Goal: Transaction & Acquisition: Obtain resource

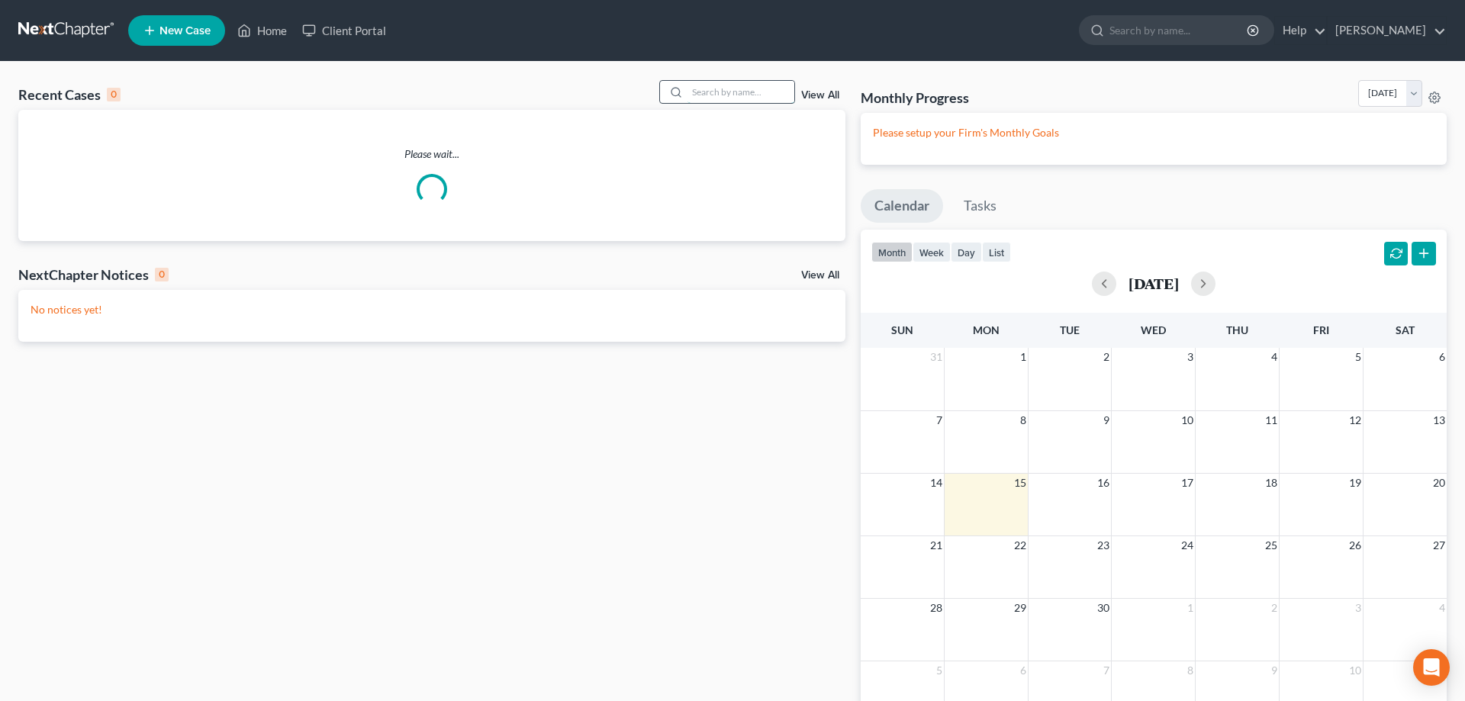
click at [690, 95] on input "search" at bounding box center [740, 92] width 107 height 22
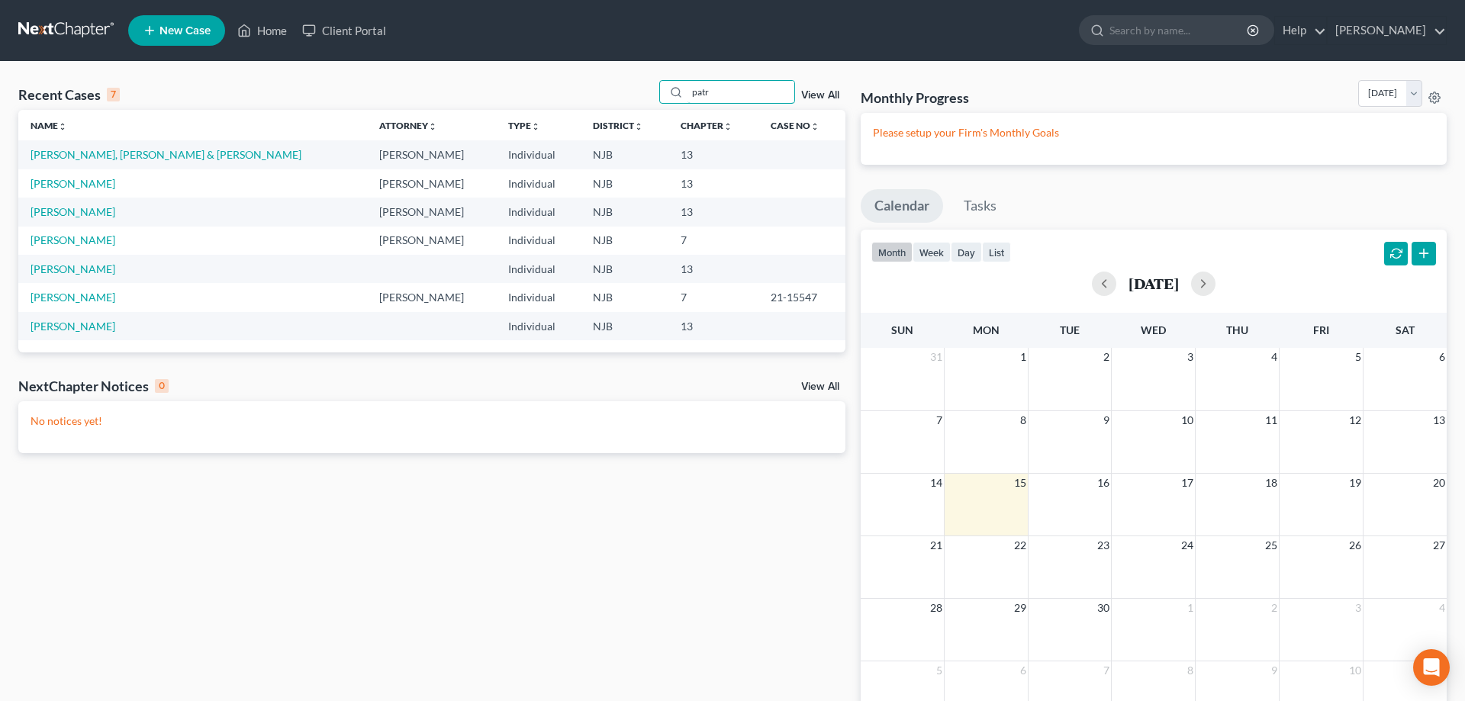
type input "patr"
click at [95, 175] on td "Kellmyer, Patricia" at bounding box center [192, 183] width 349 height 28
click at [82, 181] on link "Kellmyer, Patricia" at bounding box center [73, 183] width 85 height 13
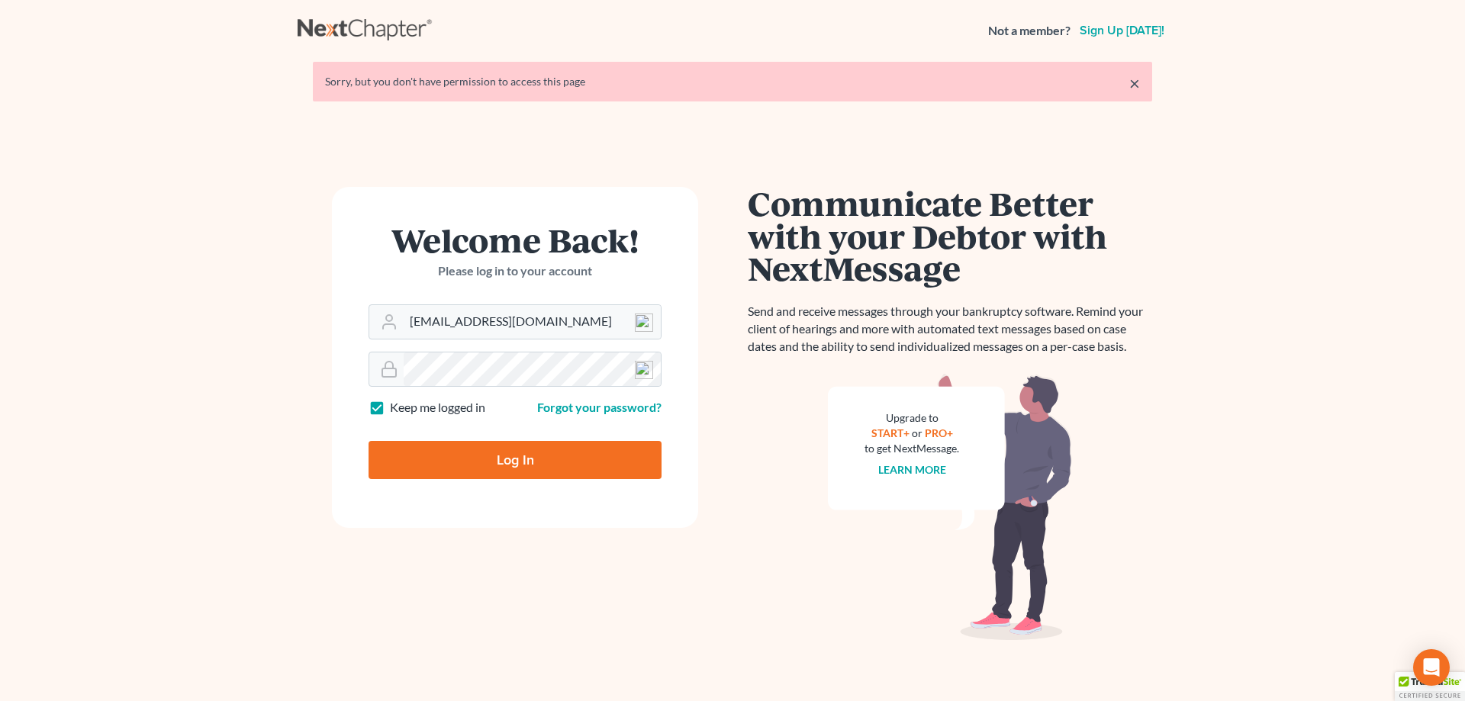
click at [506, 464] on input "Log In" at bounding box center [514, 460] width 293 height 38
type input "Thinking..."
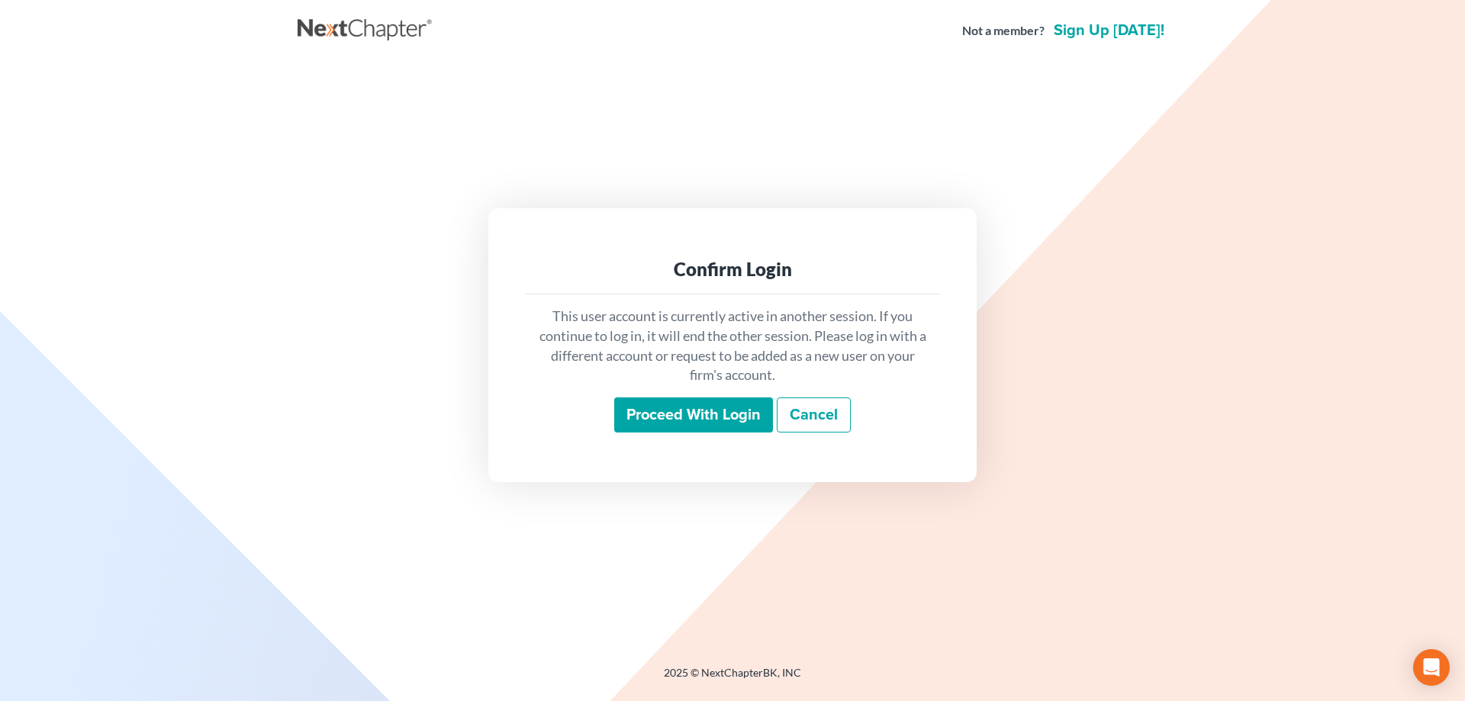
click at [691, 414] on input "Proceed with login" at bounding box center [693, 414] width 159 height 35
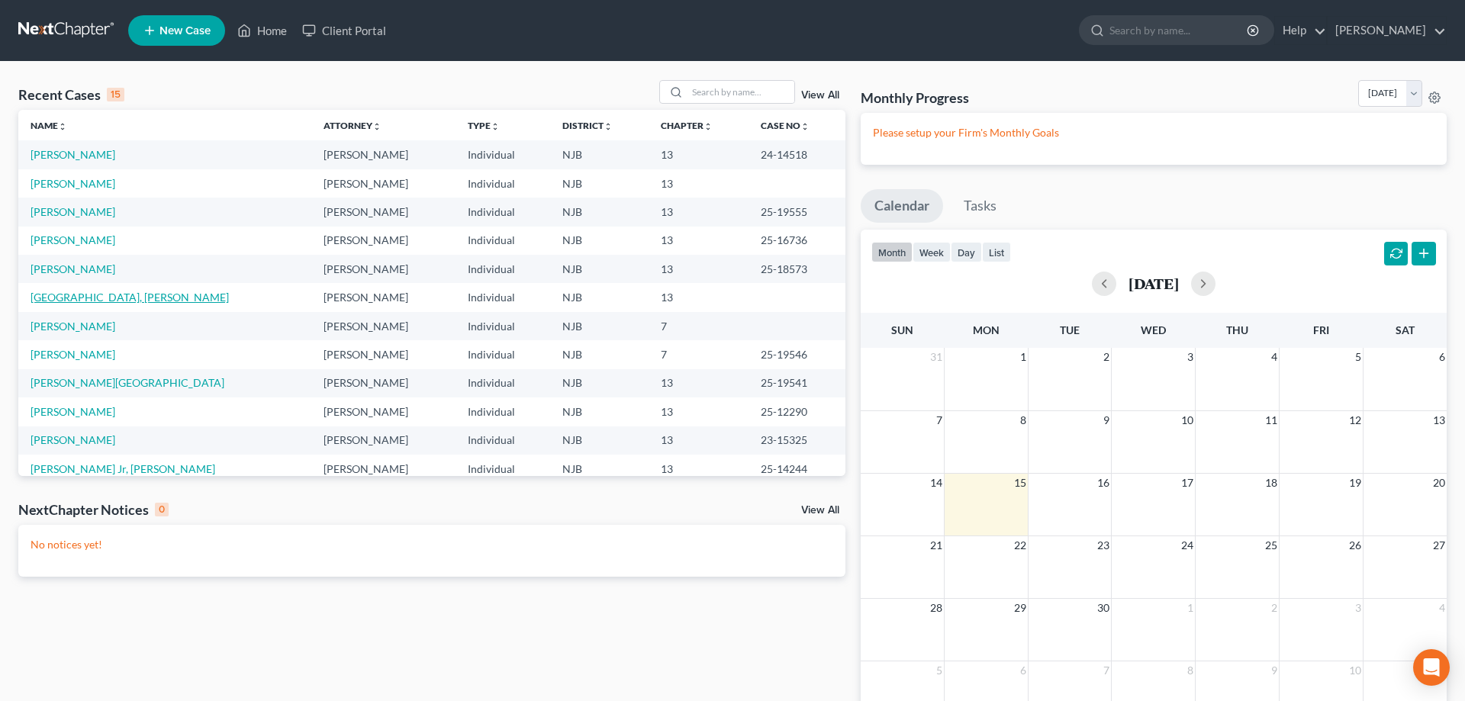
click at [95, 298] on link "[GEOGRAPHIC_DATA], [PERSON_NAME]" at bounding box center [130, 297] width 198 height 13
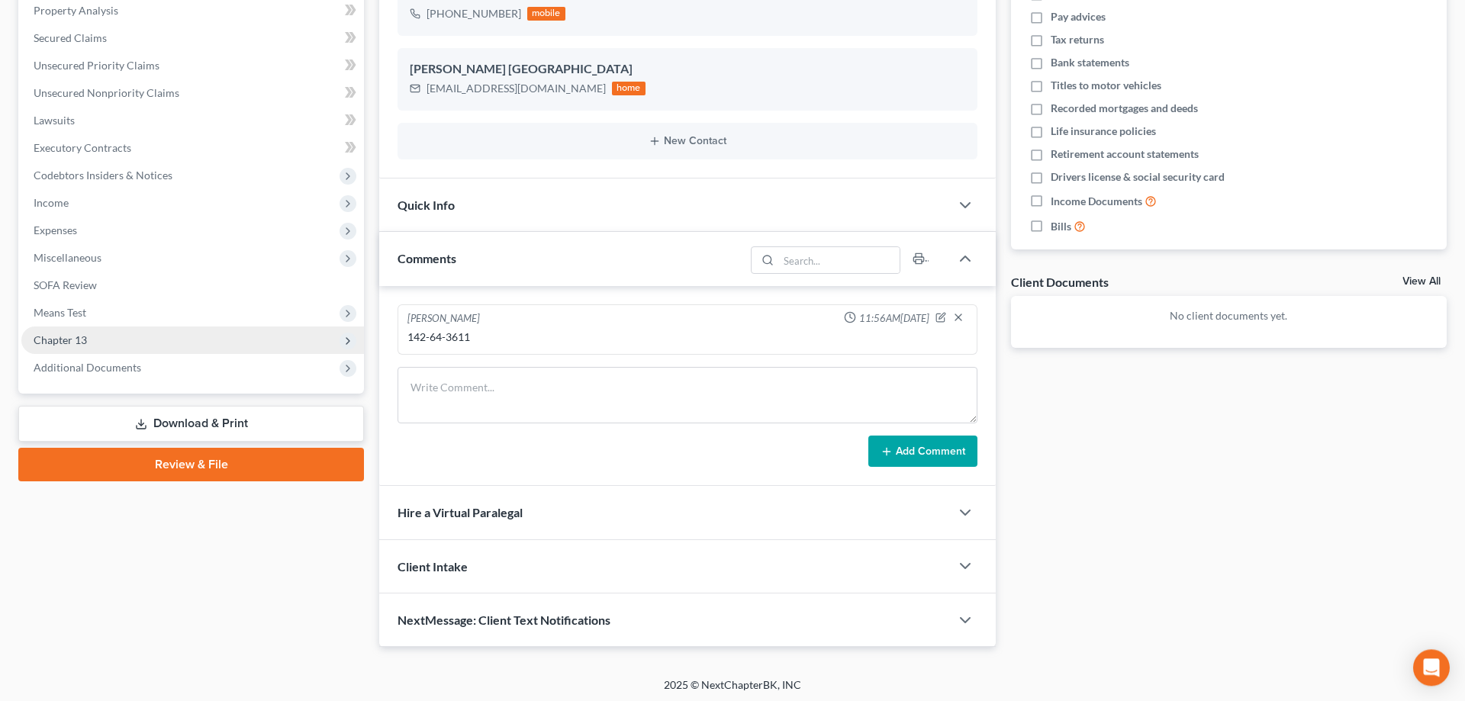
scroll to position [302, 0]
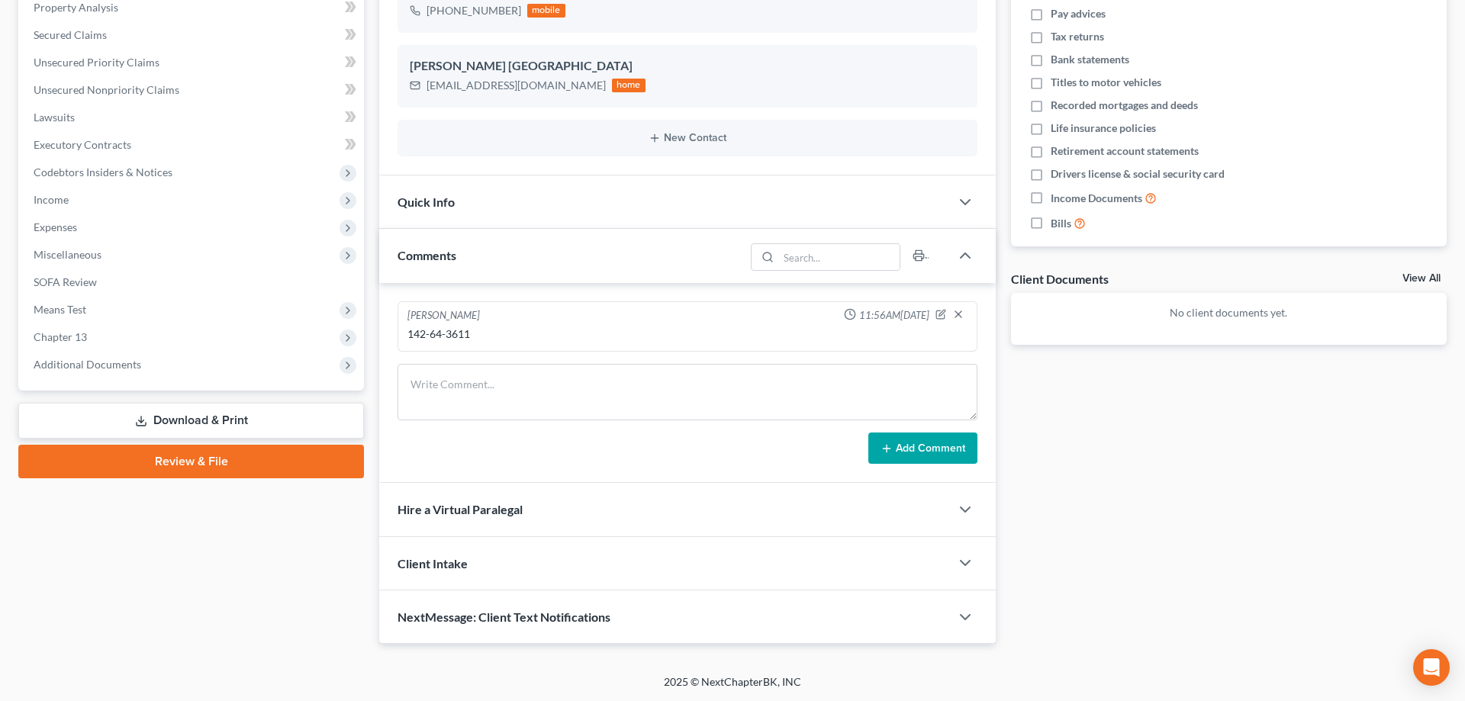
click at [179, 422] on link "Download & Print" at bounding box center [191, 421] width 346 height 36
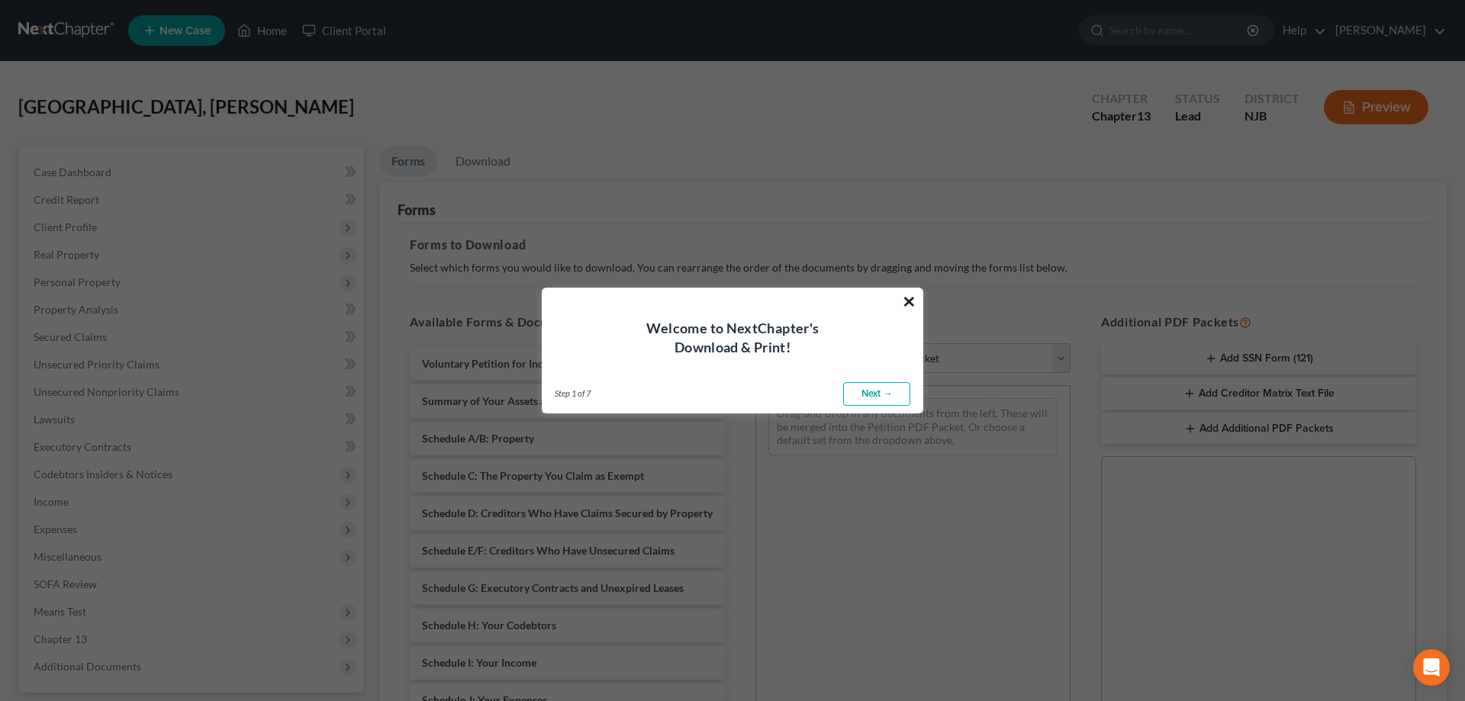
click at [908, 301] on button "×" at bounding box center [909, 301] width 14 height 24
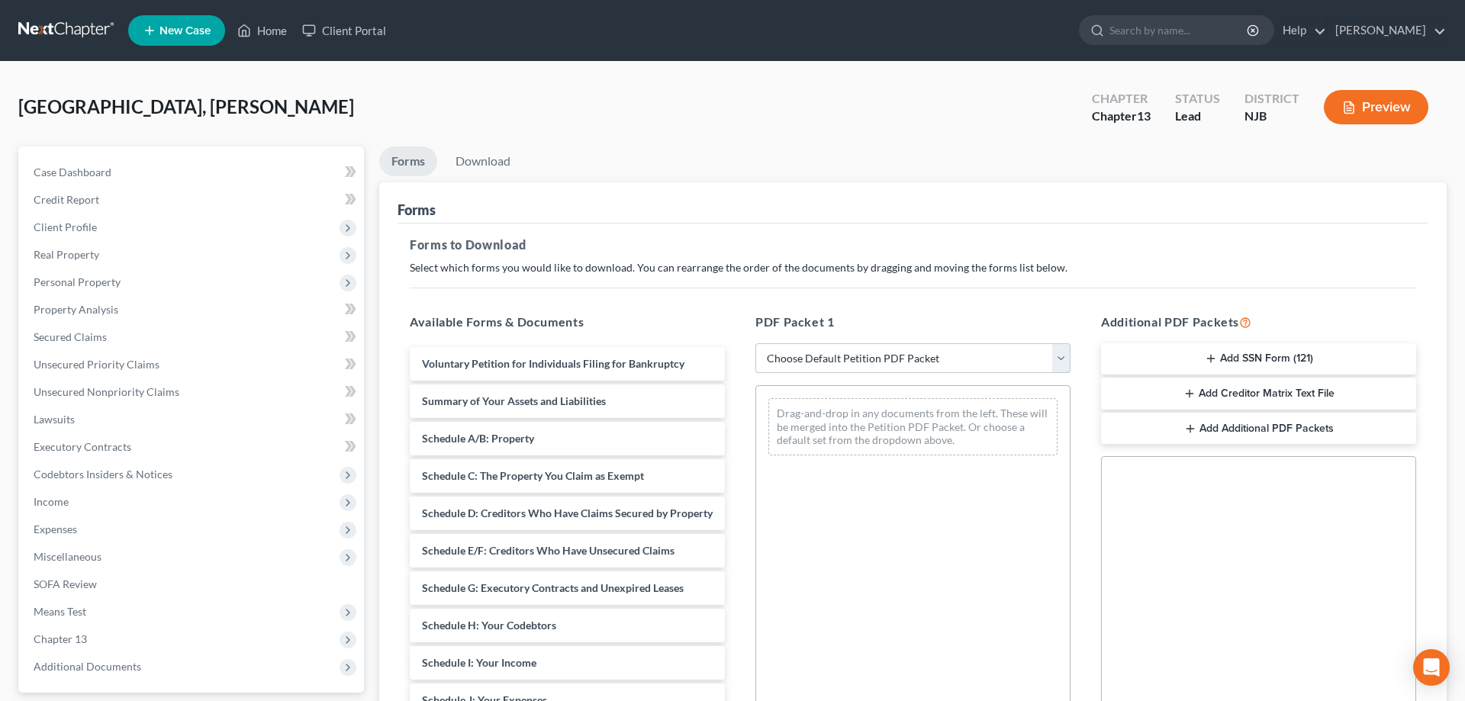
click at [755, 343] on select "Choose Default Petition PDF Packet Complete Bankruptcy Petition (all forms and …" at bounding box center [912, 358] width 315 height 31
select select "0"
click option "Complete Bankruptcy Petition (all forms and schedules)" at bounding box center [0, 0] width 0 height 0
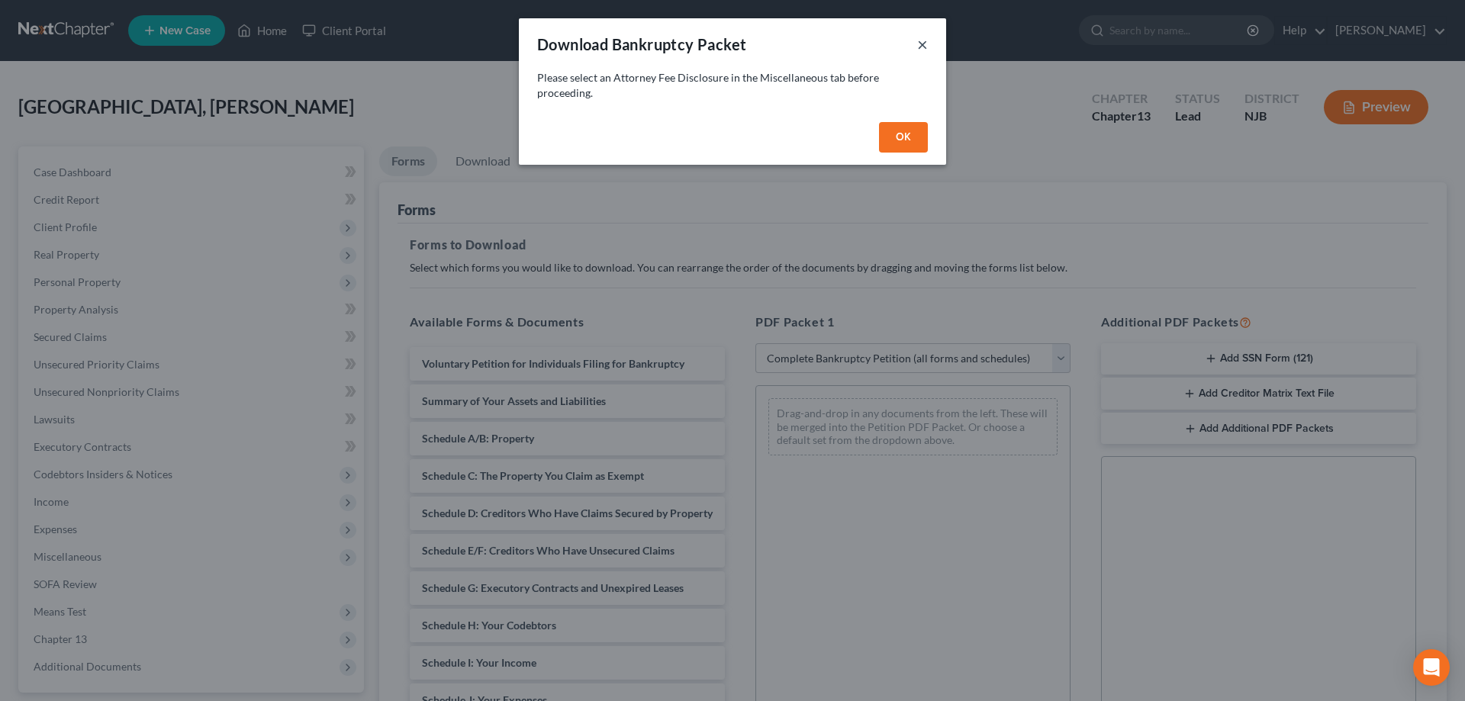
click at [923, 44] on button "×" at bounding box center [922, 44] width 11 height 18
select select
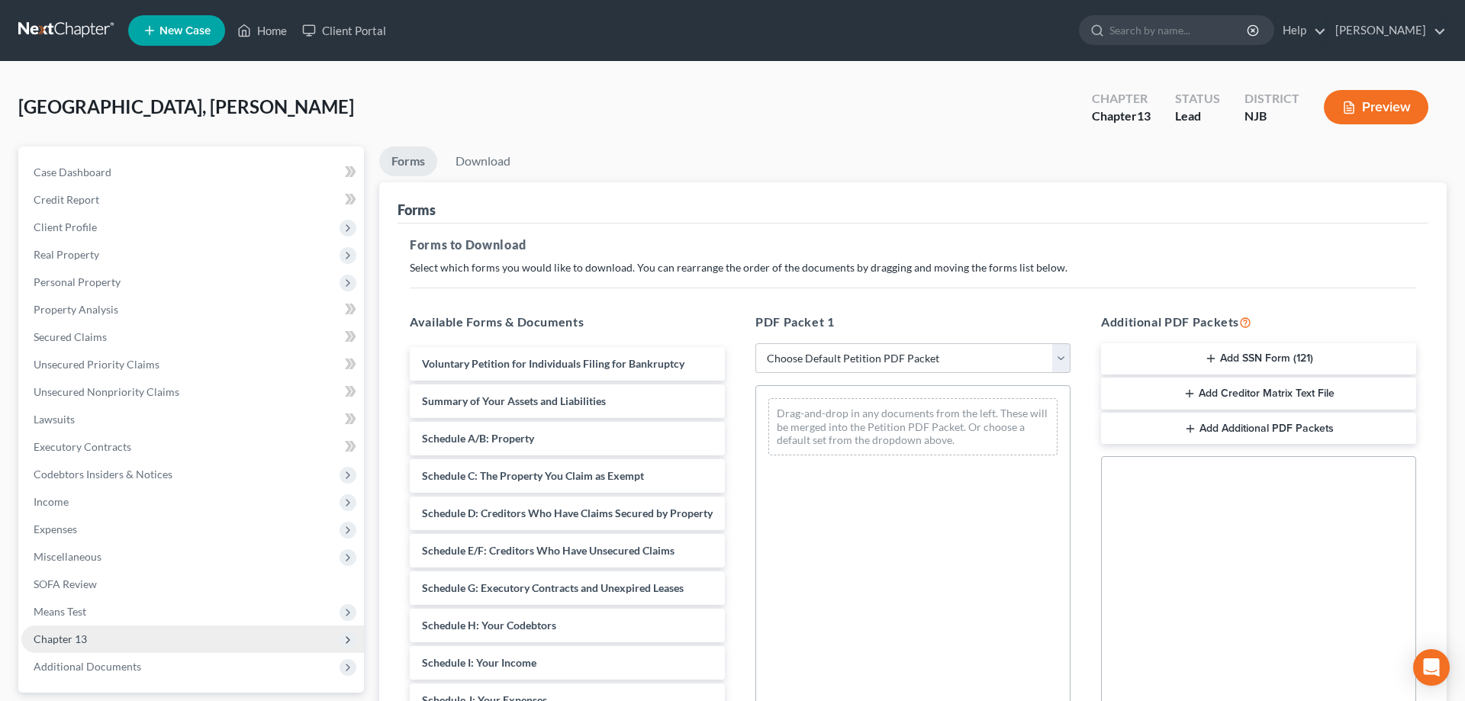
scroll to position [240, 0]
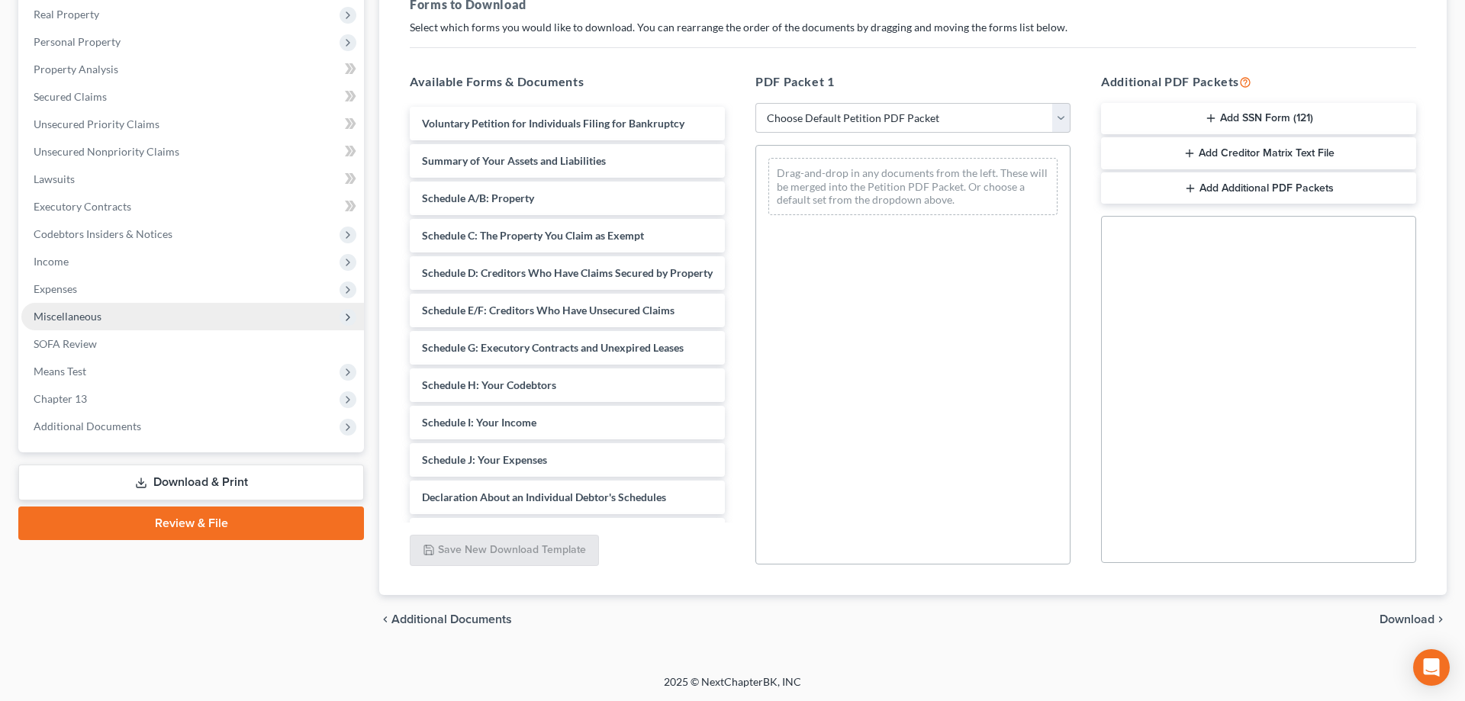
click at [91, 320] on span "Miscellaneous" at bounding box center [68, 316] width 68 height 13
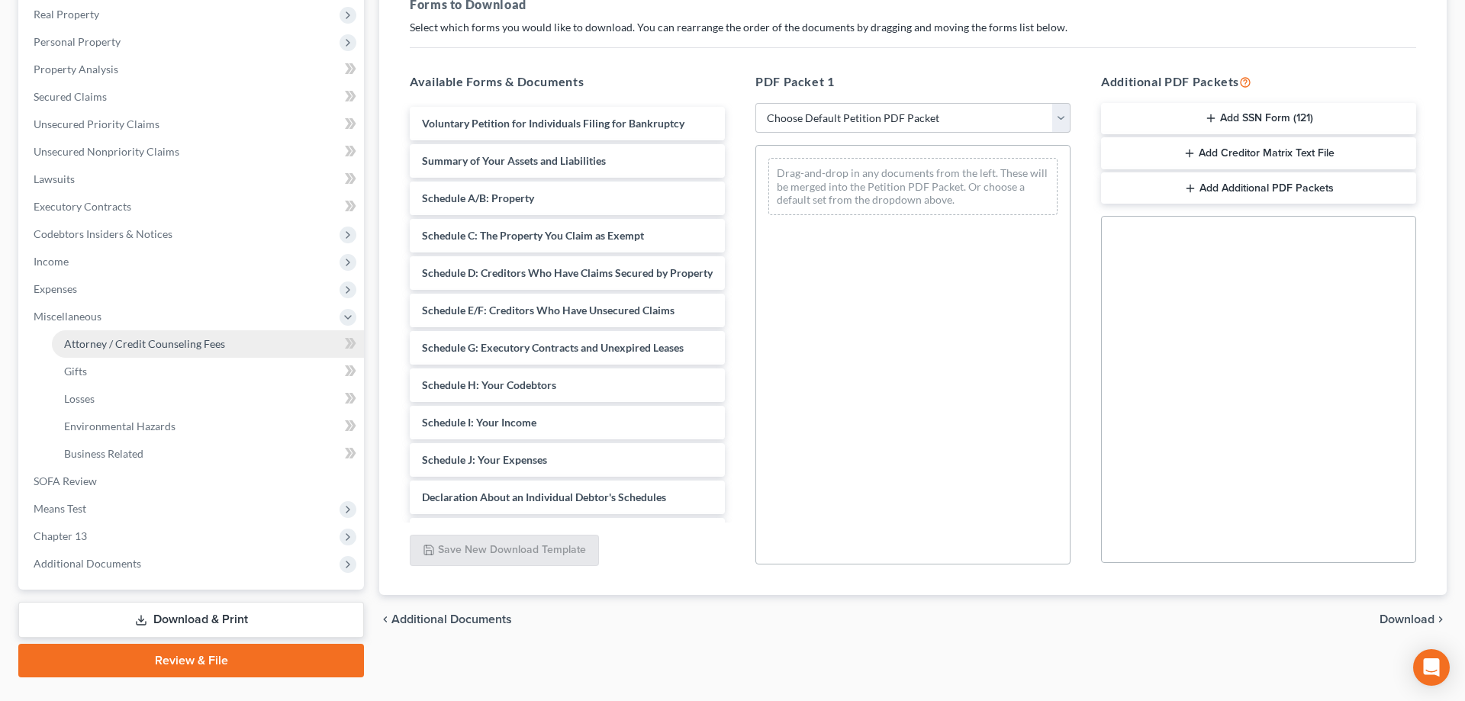
click at [113, 338] on span "Attorney / Credit Counseling Fees" at bounding box center [144, 343] width 161 height 13
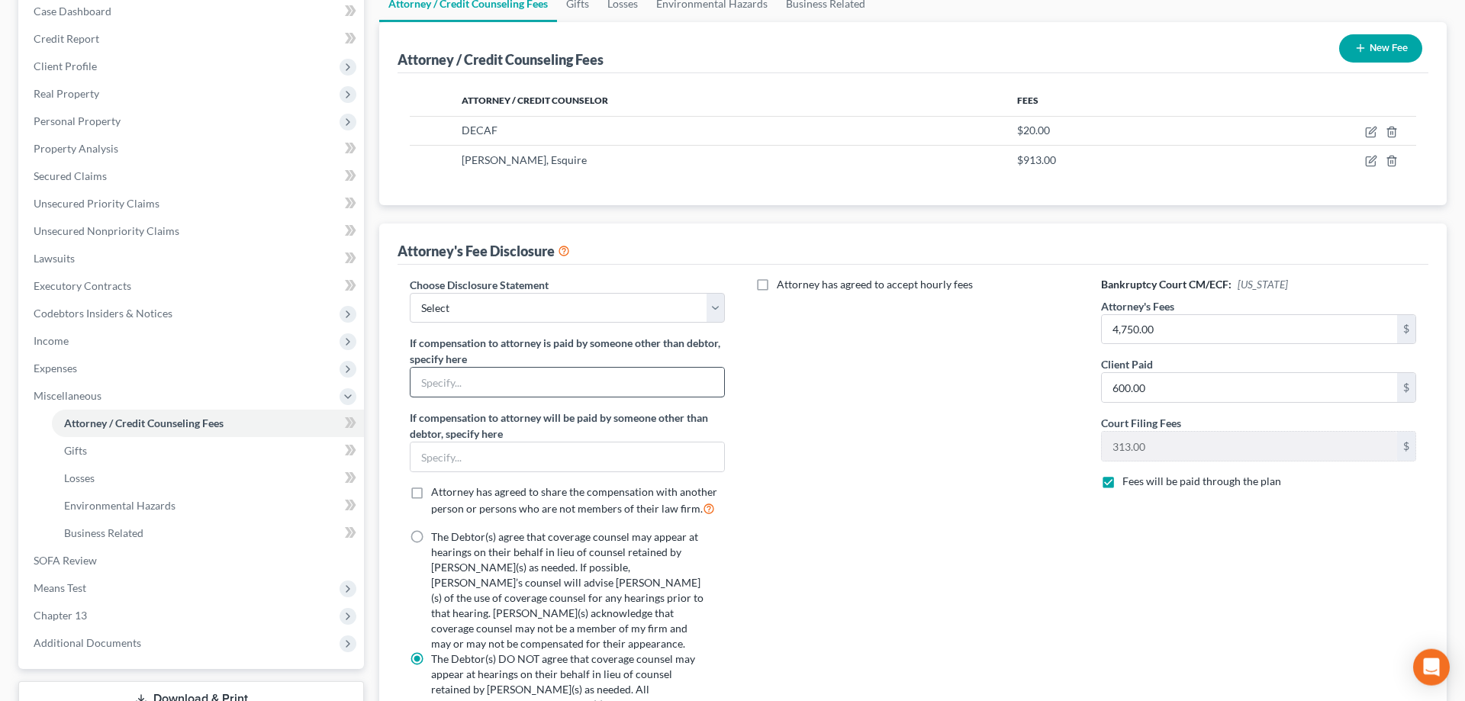
scroll to position [153, 0]
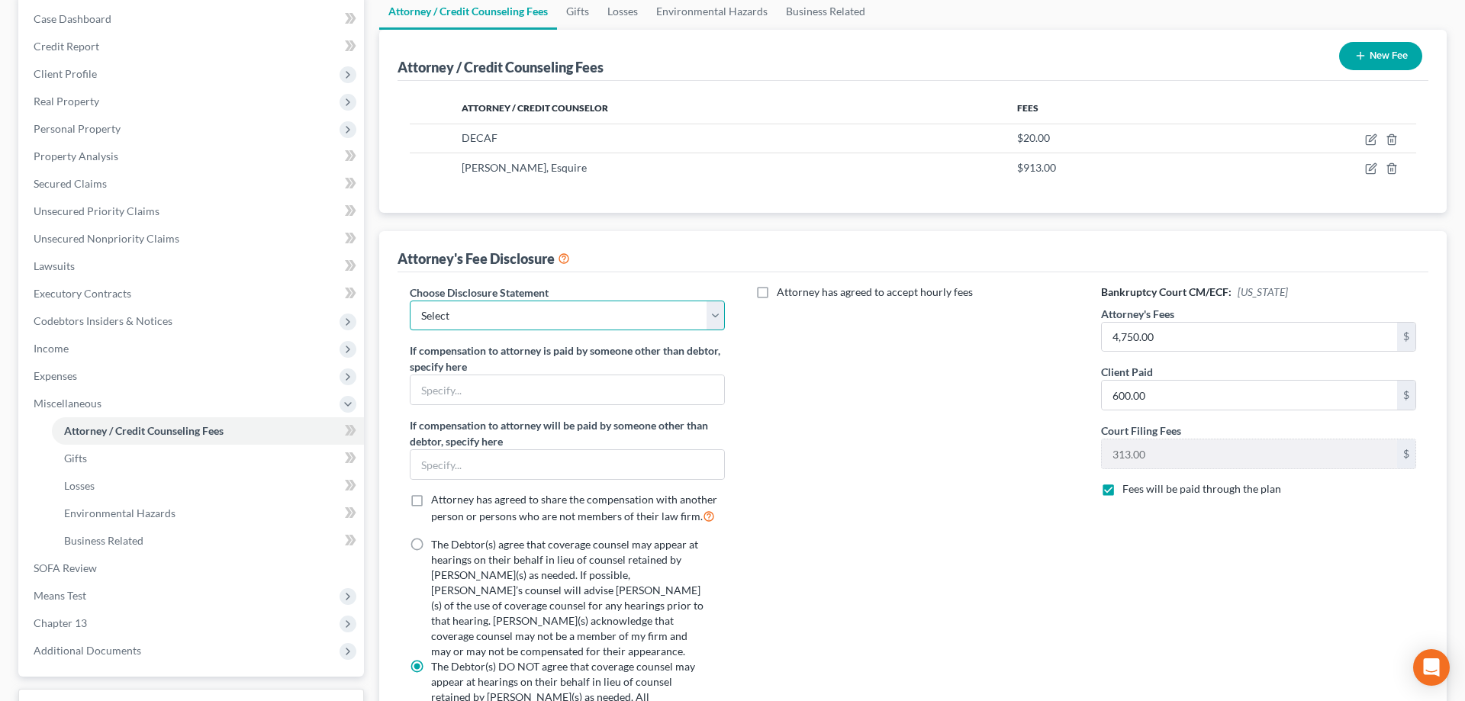
click at [410, 301] on select "Select Attorney for Debtor" at bounding box center [567, 316] width 315 height 31
select select "0"
click option "Attorney for Debtor" at bounding box center [0, 0] width 0 height 0
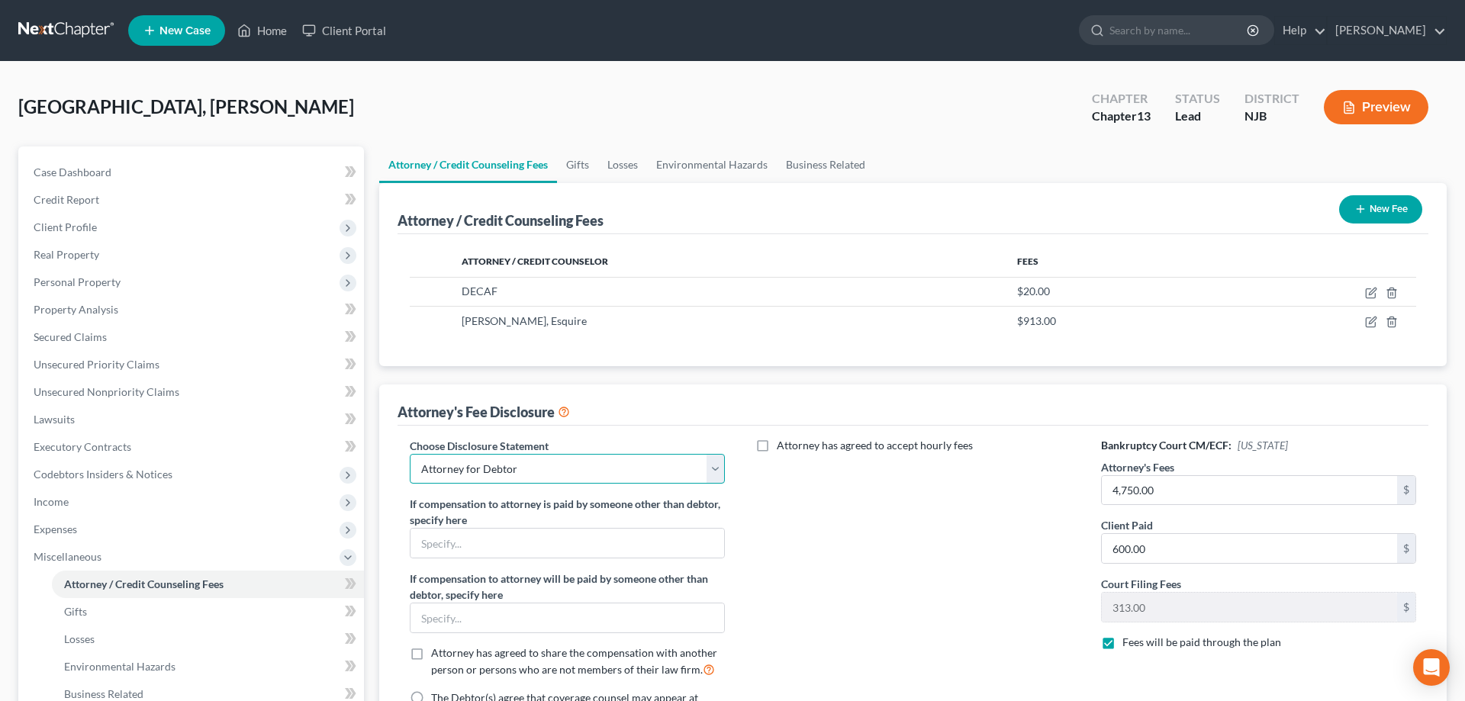
scroll to position [309, 0]
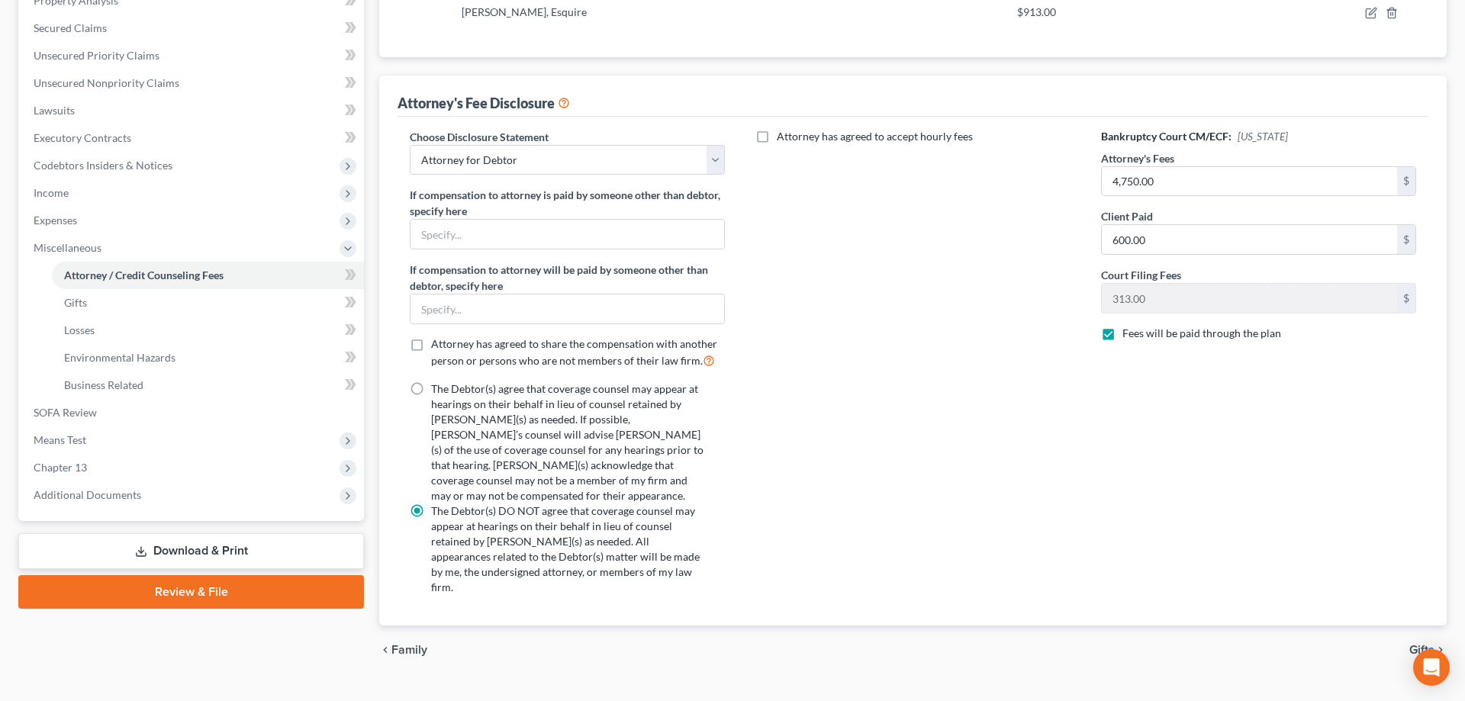
click at [277, 552] on link "Download & Print" at bounding box center [191, 551] width 346 height 36
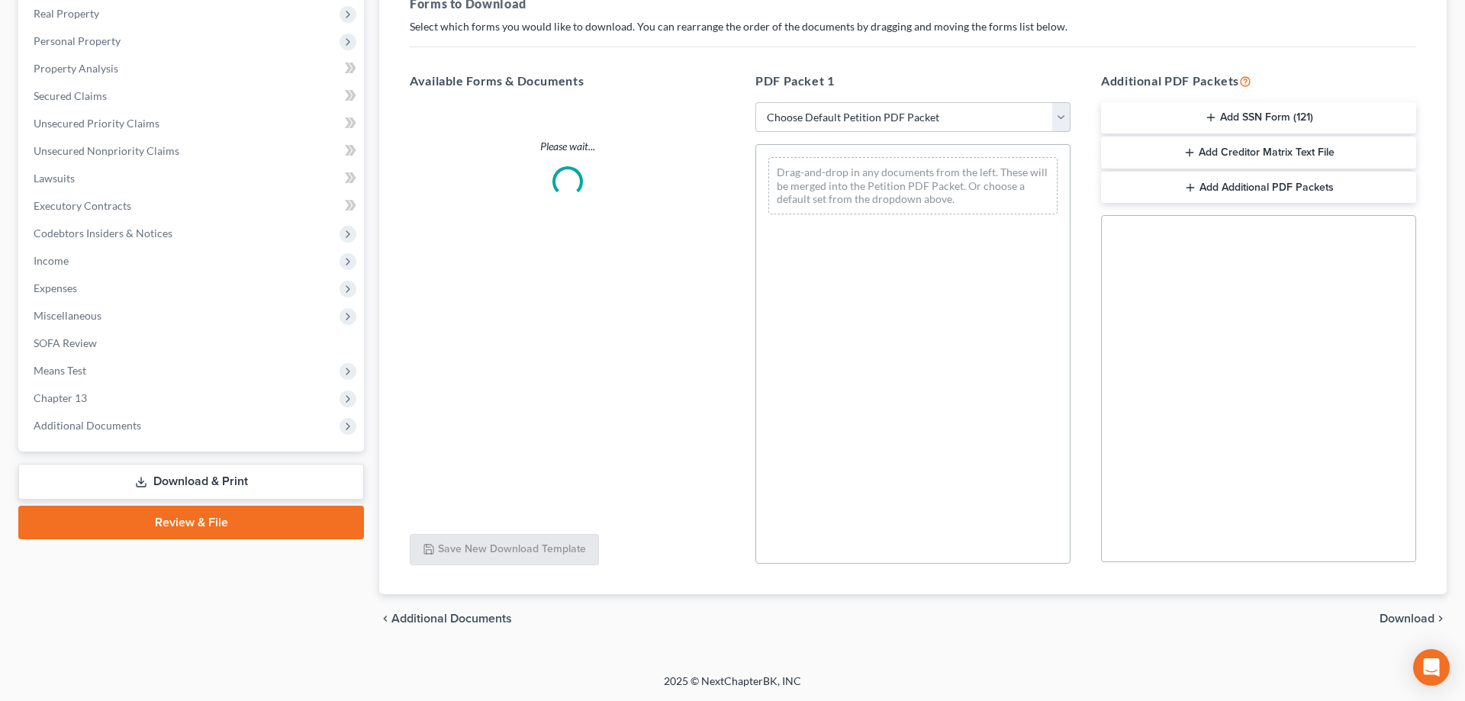
scroll to position [240, 0]
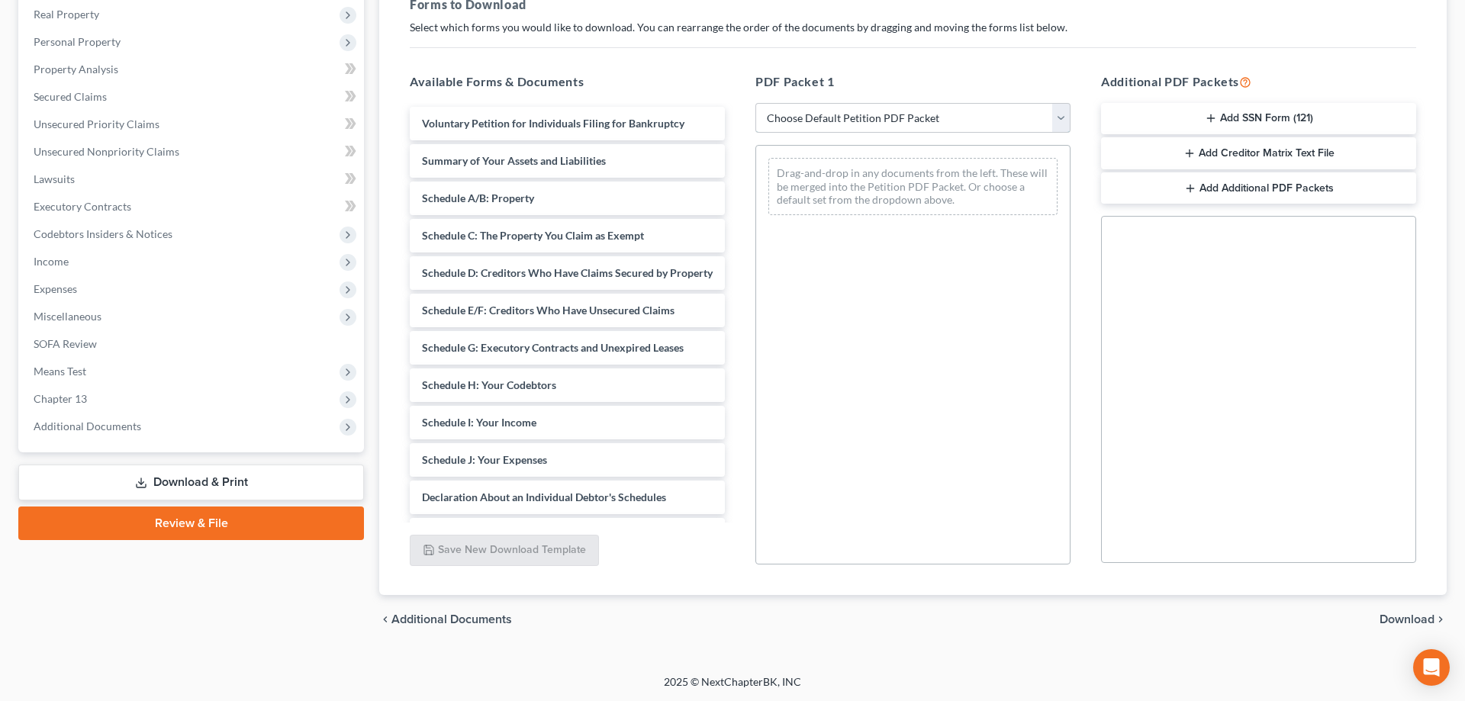
click at [755, 103] on select "Choose Default Petition PDF Packet Complete Bankruptcy Petition (all forms and …" at bounding box center [912, 118] width 315 height 31
select select "0"
click option "Complete Bankruptcy Petition (all forms and schedules)" at bounding box center [0, 0] width 0 height 0
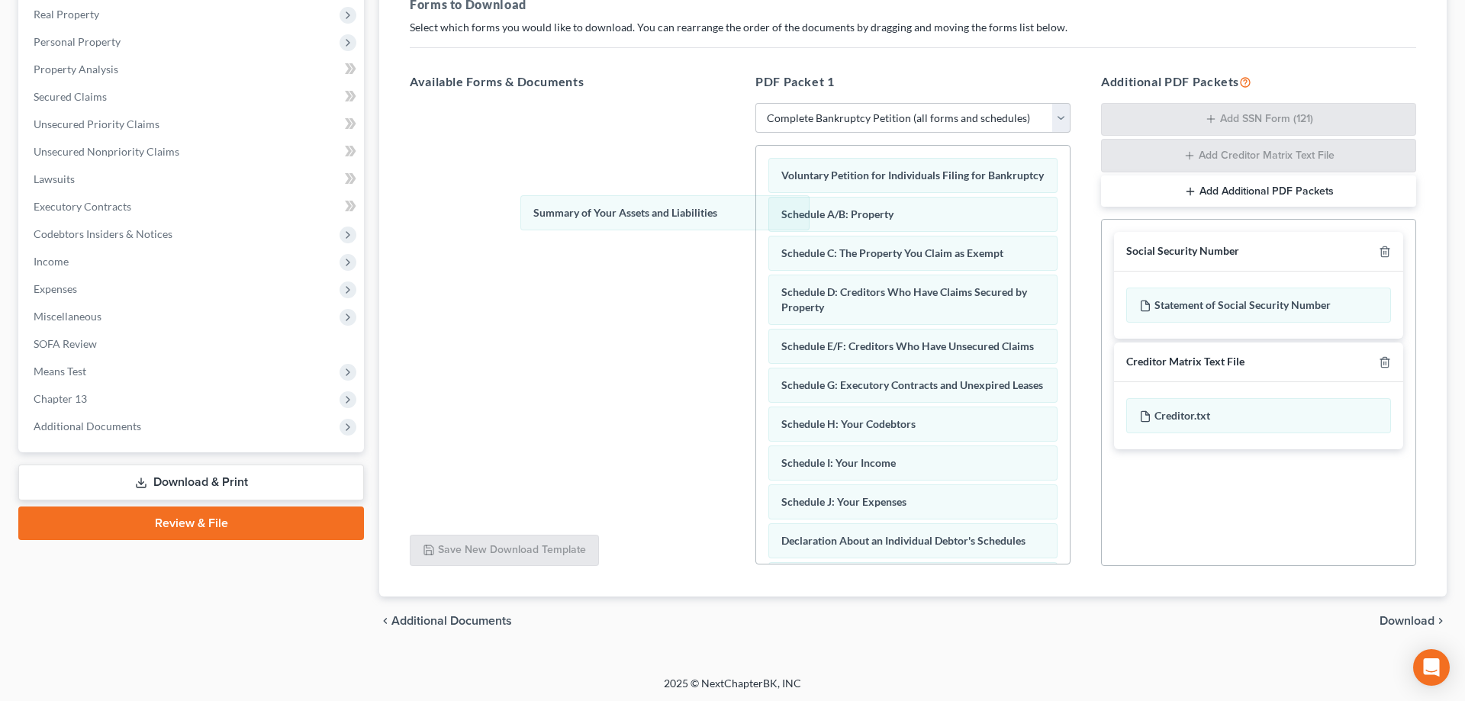
drag, startPoint x: 829, startPoint y: 214, endPoint x: 619, endPoint y: 224, distance: 210.0
click at [756, 214] on div "Summary of Your Assets and Liabilities Voluntary Petition for Individuals Filin…" at bounding box center [913, 521] width 314 height 750
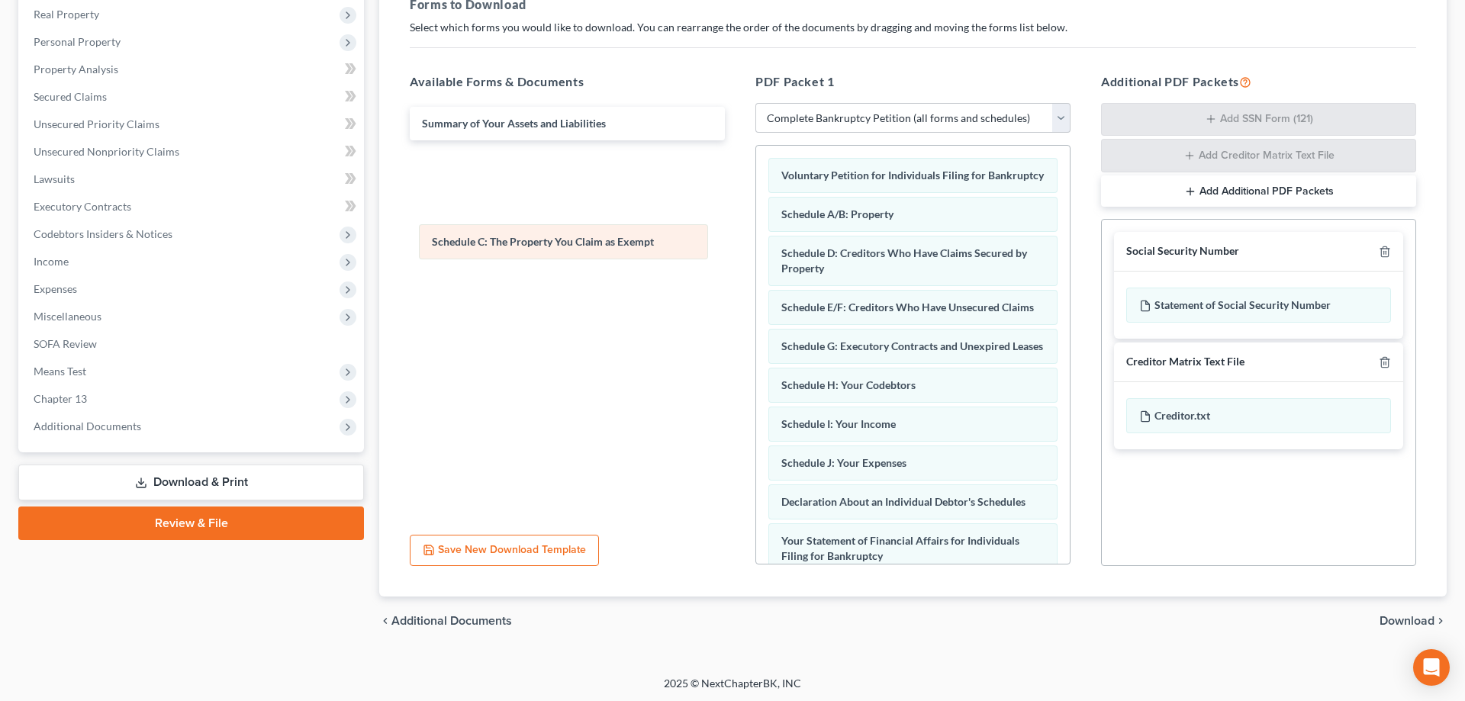
drag, startPoint x: 834, startPoint y: 249, endPoint x: 481, endPoint y: 239, distance: 353.4
click at [756, 239] on div "Schedule C: The Property You Claim as Exempt Voluntary Petition for Individuals…" at bounding box center [913, 501] width 314 height 711
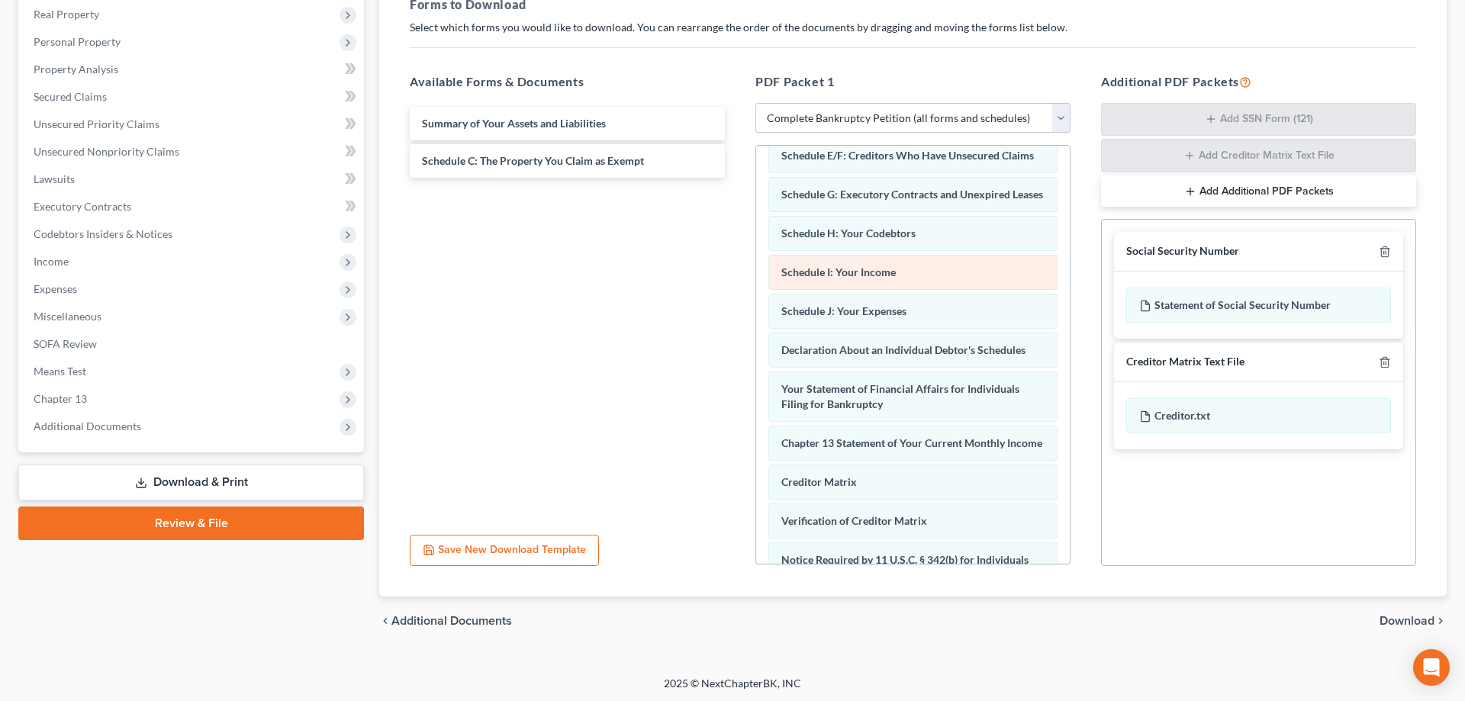
scroll to position [156, 0]
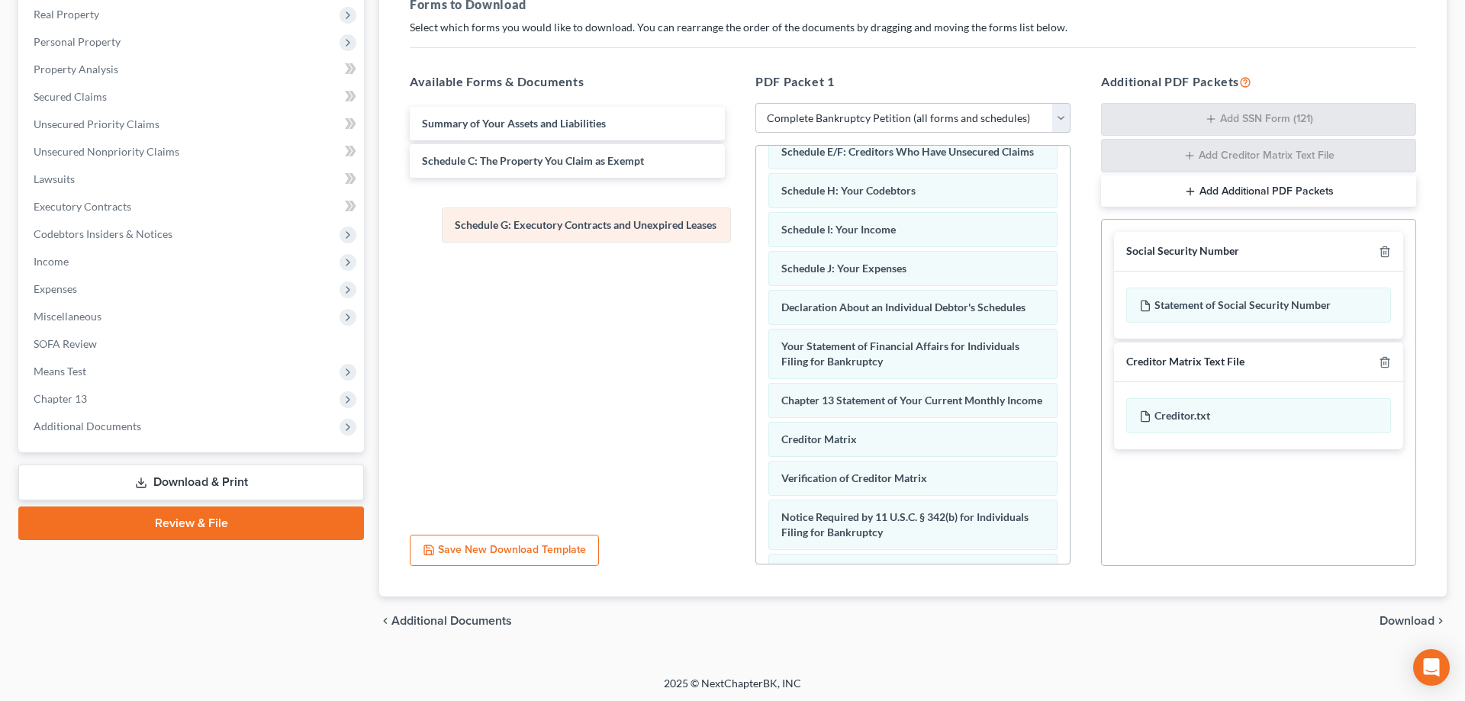
drag, startPoint x: 817, startPoint y: 188, endPoint x: 485, endPoint y: 220, distance: 333.5
click at [756, 220] on div "Schedule G: Executory Contracts and Unexpired Leases Voluntary Petition for Ind…" at bounding box center [913, 326] width 314 height 672
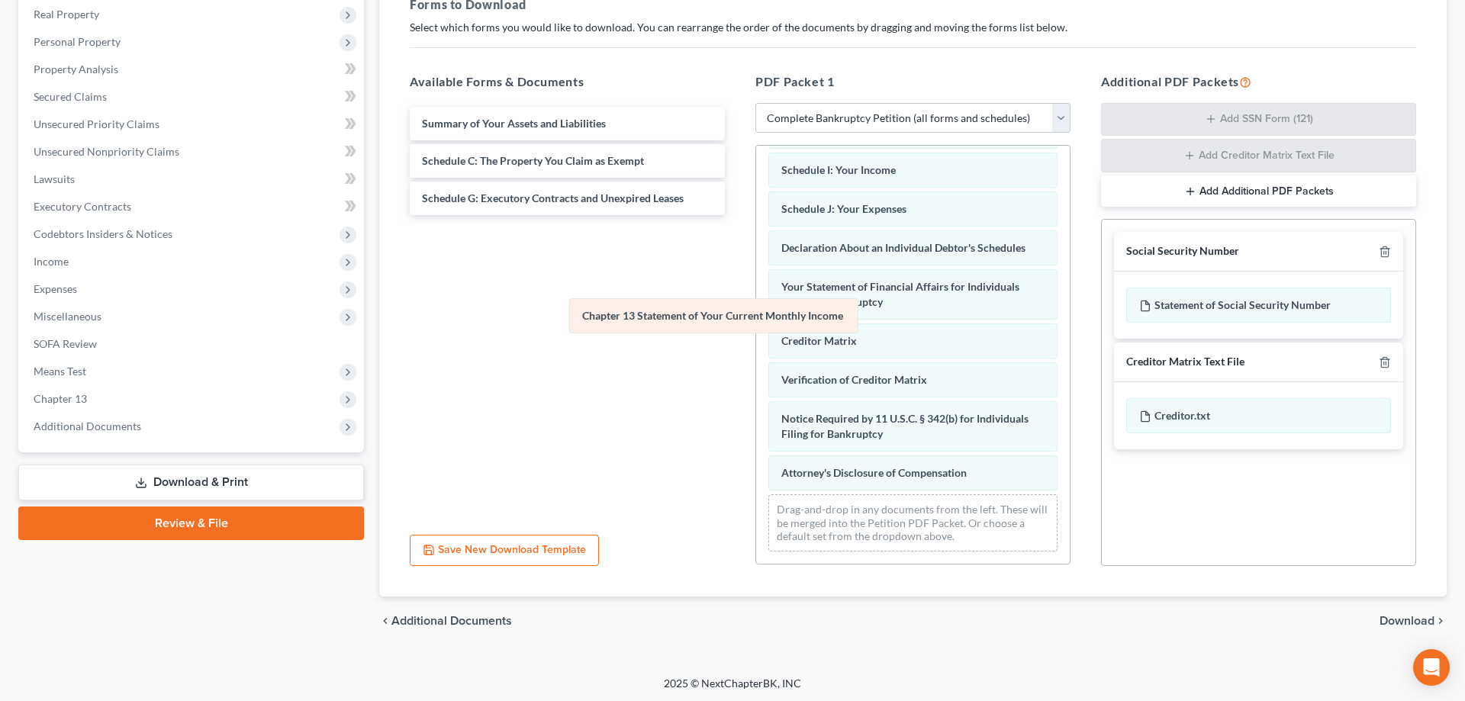
scroll to position [215, 0]
drag, startPoint x: 827, startPoint y: 329, endPoint x: 500, endPoint y: 331, distance: 326.5
click at [756, 331] on div "Chapter 13 Statement of Your Current Monthly Income Voluntary Petition for Indi…" at bounding box center [913, 247] width 314 height 633
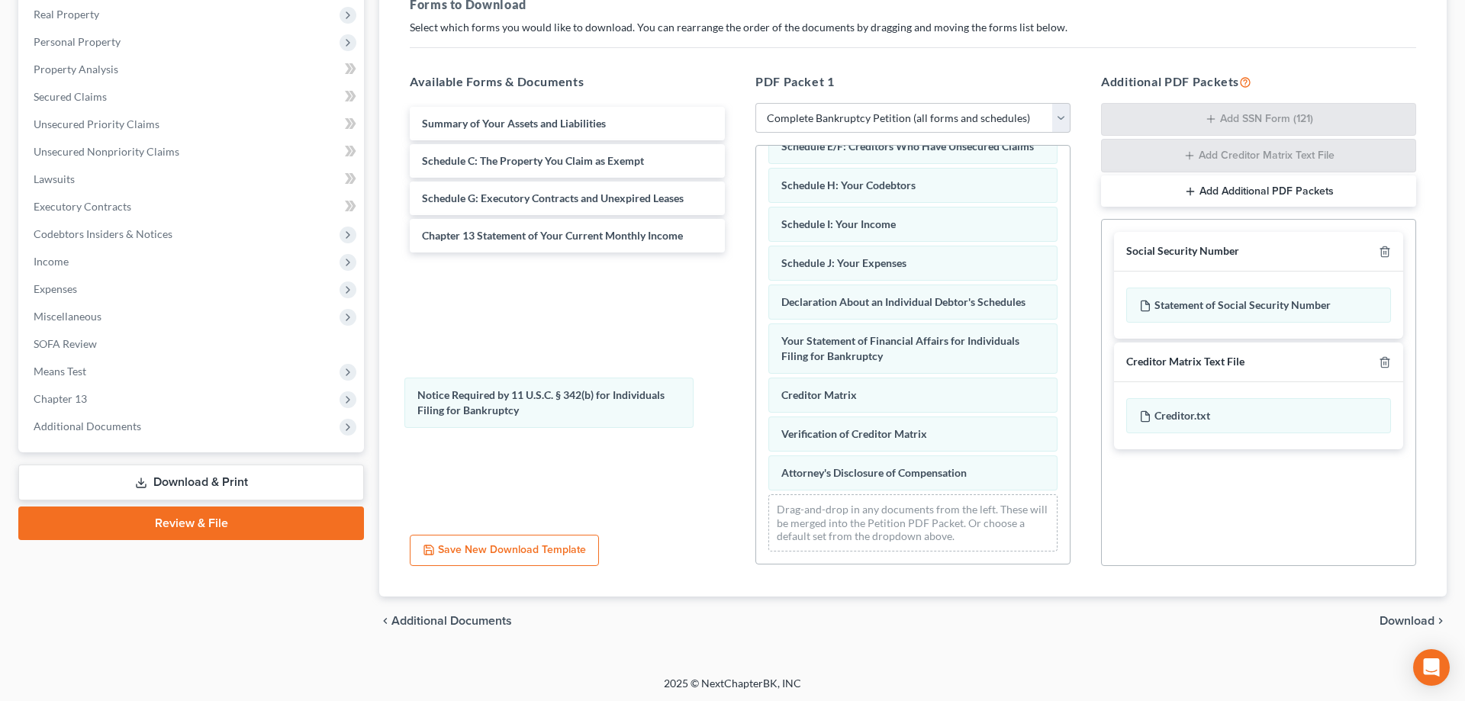
scroll to position [161, 0]
drag, startPoint x: 868, startPoint y: 430, endPoint x: 477, endPoint y: 395, distance: 392.9
click at [756, 397] on div "Notice Required by 11 U.S.C. § 342(b) for Individuals Filing for Bankruptcy Vol…" at bounding box center [913, 274] width 314 height 579
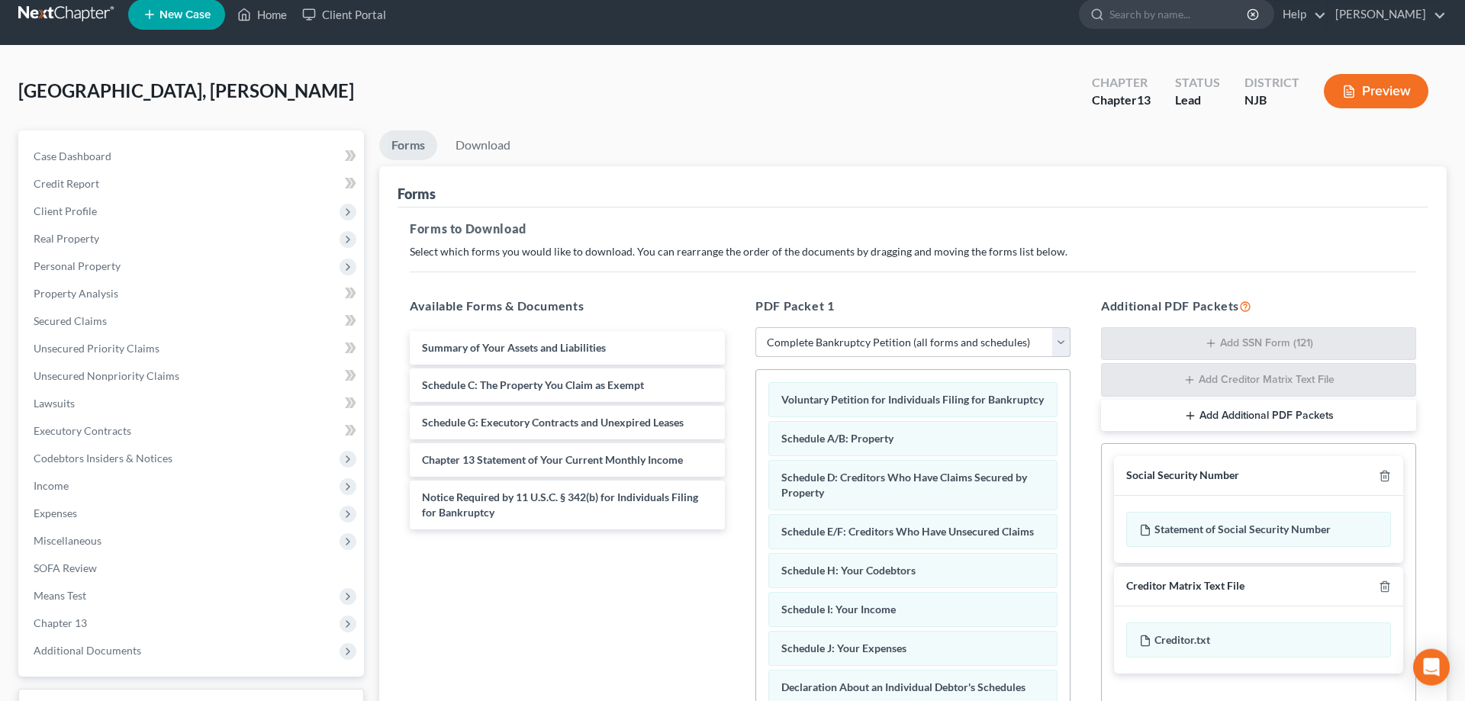
scroll to position [0, 0]
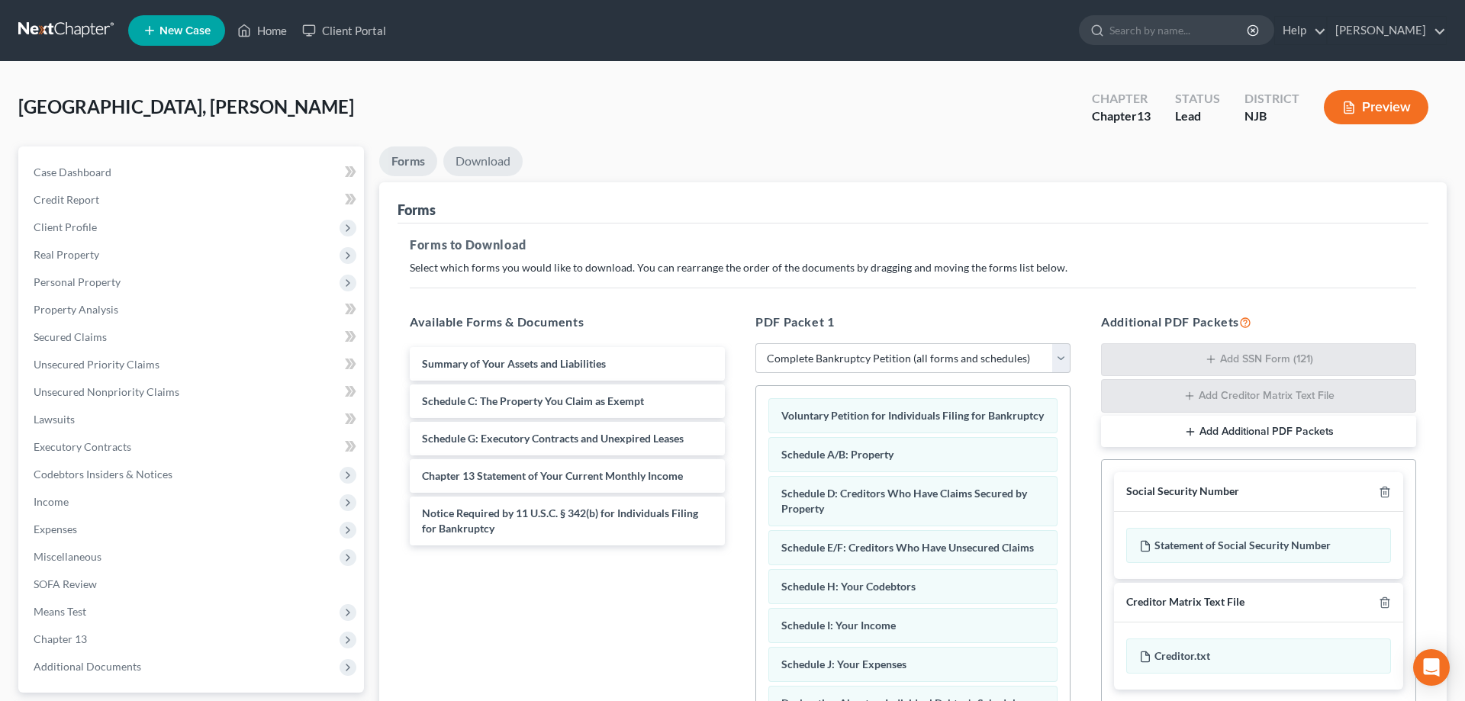
click at [483, 159] on link "Download" at bounding box center [482, 161] width 79 height 30
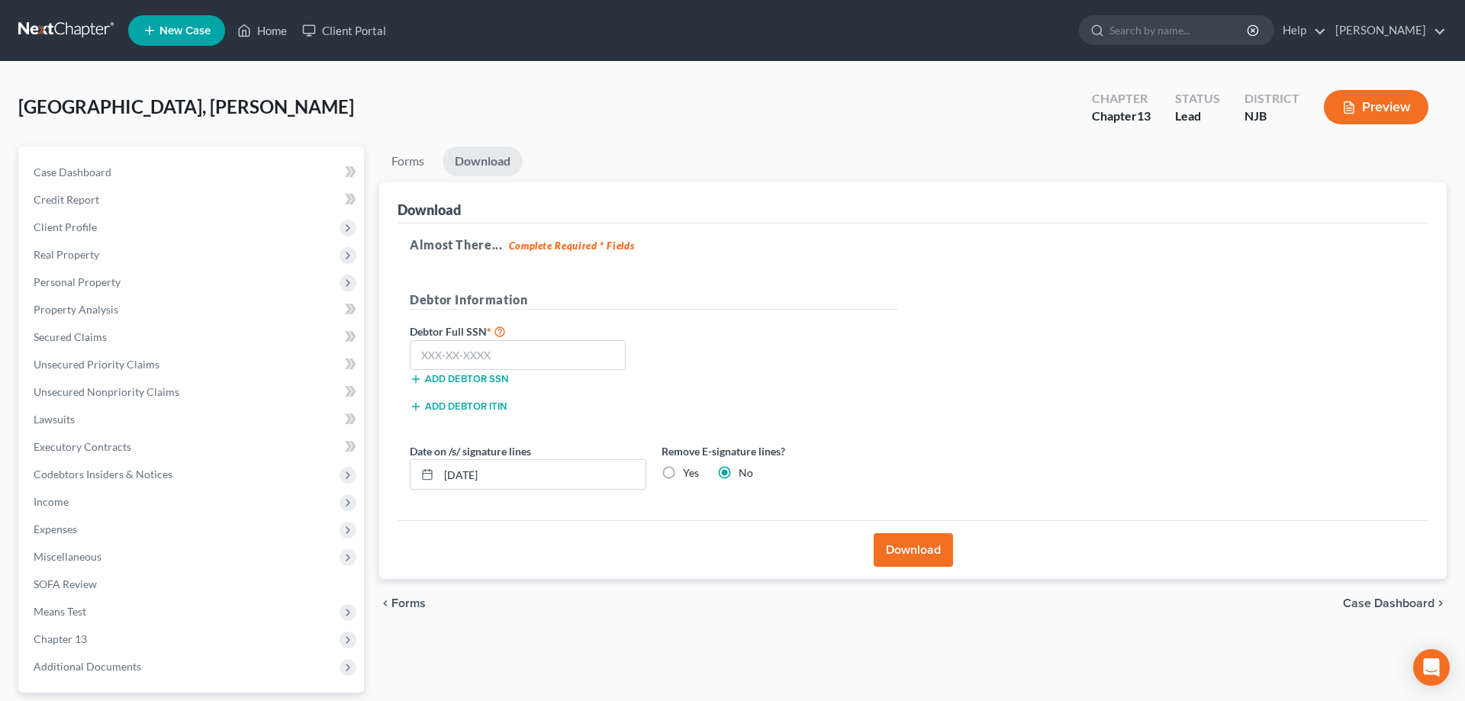
click at [922, 542] on button "Download" at bounding box center [913, 550] width 79 height 34
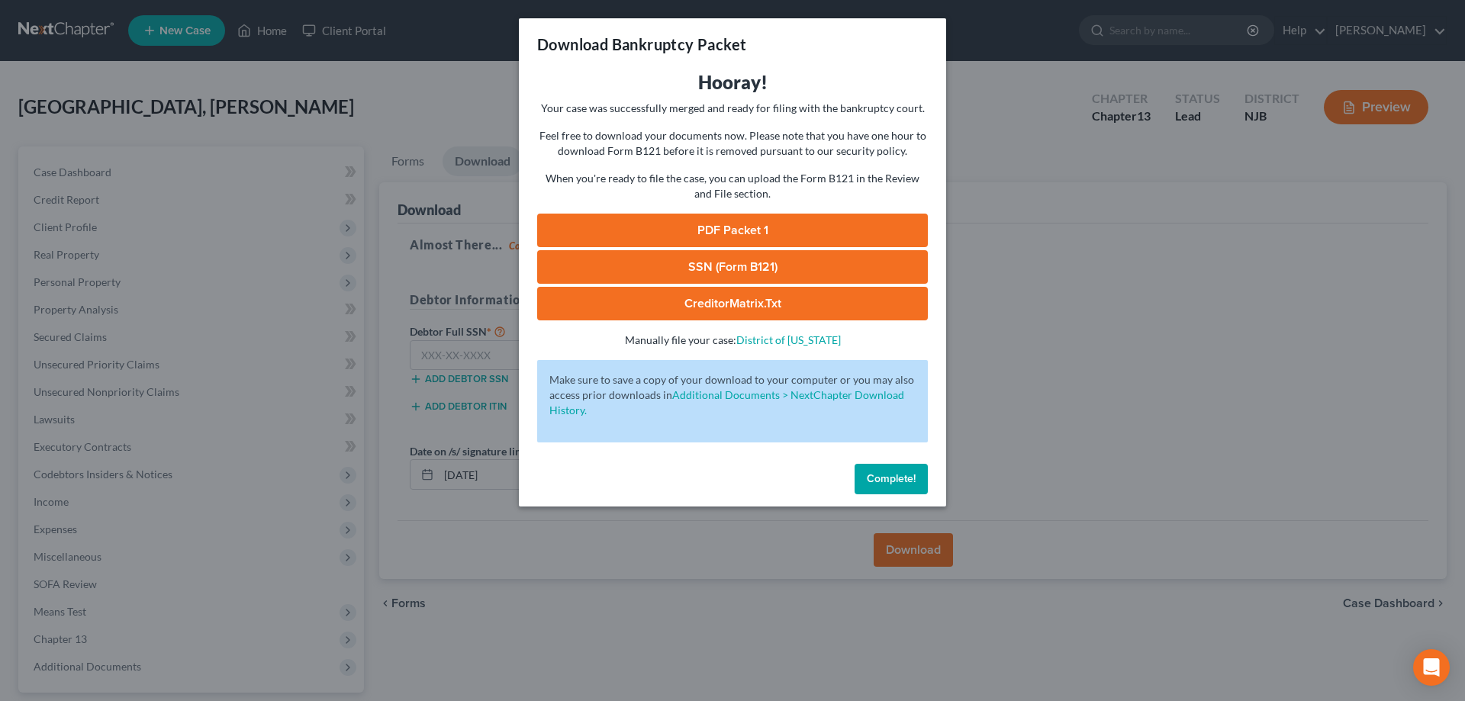
click at [854, 263] on link "SSN (Form B121)" at bounding box center [732, 267] width 391 height 34
click at [700, 230] on link "PDF Packet 1" at bounding box center [732, 231] width 391 height 34
click at [1099, 378] on div "Download Bankruptcy Packet Hooray! Your case was successfully merged and ready …" at bounding box center [732, 350] width 1465 height 701
